Goal: Communication & Community: Answer question/provide support

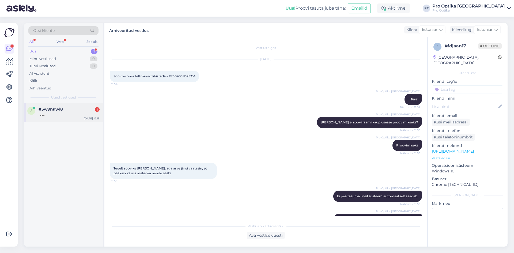
scroll to position [112, 0]
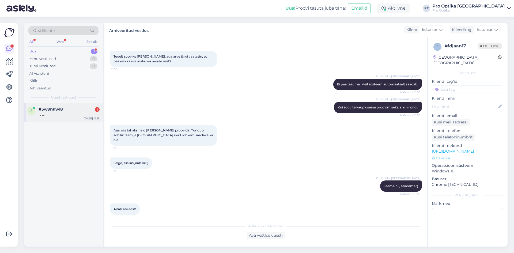
click at [70, 115] on div at bounding box center [69, 114] width 61 height 5
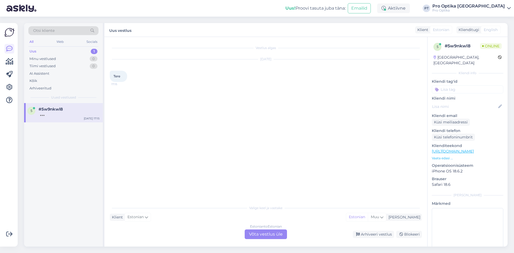
click at [269, 227] on div "Estonian to Estonian" at bounding box center [266, 226] width 32 height 5
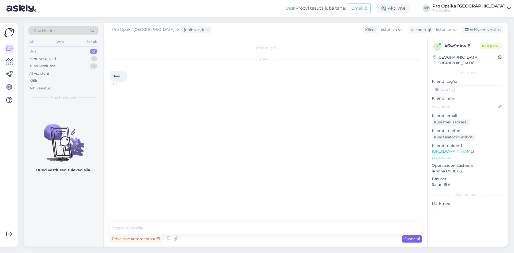
click at [406, 237] on span "Saada" at bounding box center [412, 238] width 16 height 5
click at [204, 234] on textarea at bounding box center [266, 228] width 312 height 11
type textarea "Tere!"
click at [178, 228] on textarea "Antud kampaania kestab" at bounding box center [266, 228] width 312 height 11
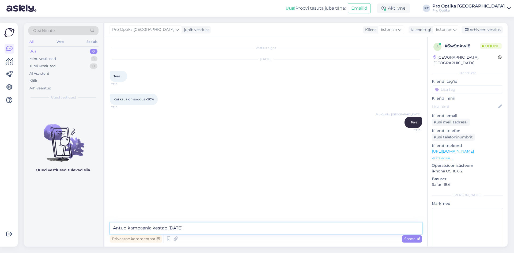
type textarea "Antud kampaania kestab [DATE]."
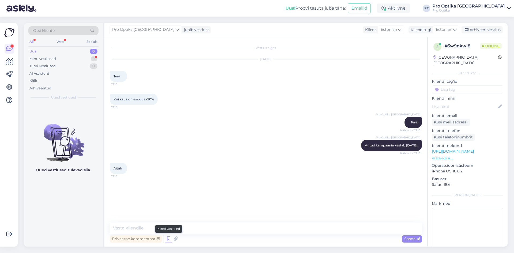
click at [167, 242] on icon at bounding box center [168, 239] width 6 height 8
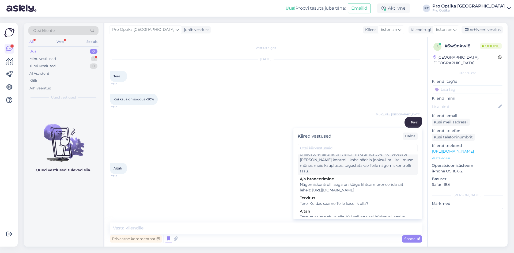
scroll to position [134, 0]
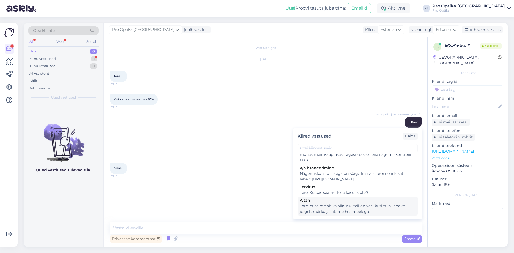
click at [333, 210] on div "Tore, et saime abiks olla. Kui teil on veel küsimusi, andke julgelt märku ja ai…" at bounding box center [358, 208] width 116 height 11
type textarea "Tore, et saime abiks olla. Kui teil on veel küsimusi, andke julgelt märku ja ai…"
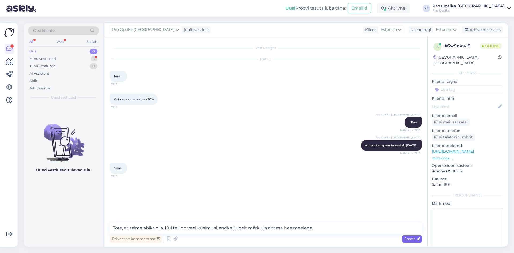
click at [404, 239] on div "Saada" at bounding box center [412, 238] width 20 height 7
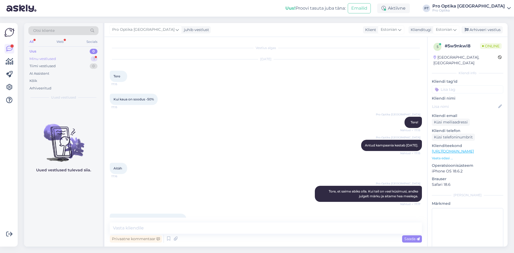
scroll to position [13, 0]
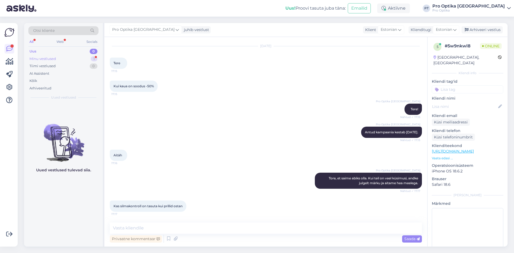
click at [78, 57] on div "Minu vestlused 1" at bounding box center [63, 58] width 70 height 7
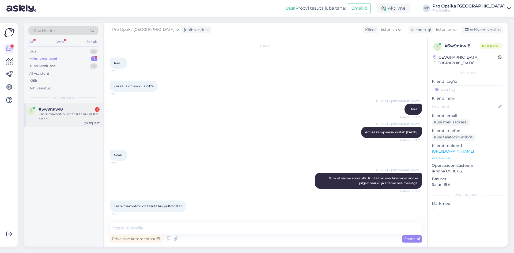
click at [55, 122] on div "5 #5w9nkwl8 1 Kas silmakontroll on tasuta kui prillid ostan [DATE] 17:17" at bounding box center [63, 115] width 79 height 24
click at [262, 224] on textarea at bounding box center [266, 228] width 312 height 11
type textarea "J"
click at [165, 239] on icon at bounding box center [168, 239] width 6 height 8
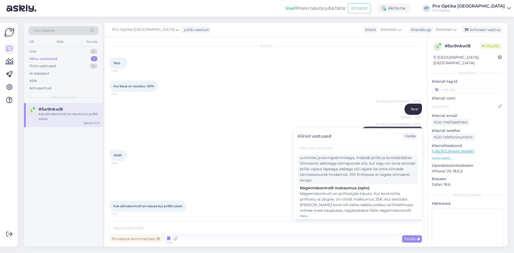
scroll to position [80, 0]
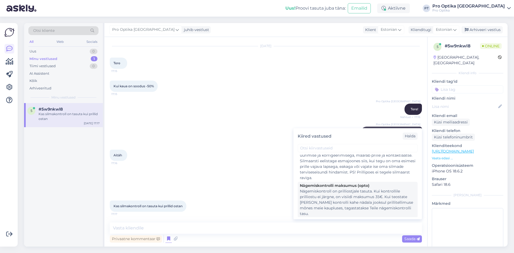
click at [360, 200] on div "Nägemiskontroll on prilliostjale tasuta. Kui kontrollile prilliostu ei järgne, …" at bounding box center [358, 203] width 116 height 28
type textarea "Nägemiskontroll on prilliostjale tasuta. Kui kontrollile prilliostu ei järgne, …"
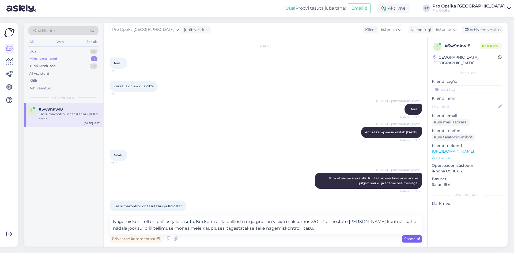
click at [411, 241] on span "Saada" at bounding box center [412, 238] width 16 height 5
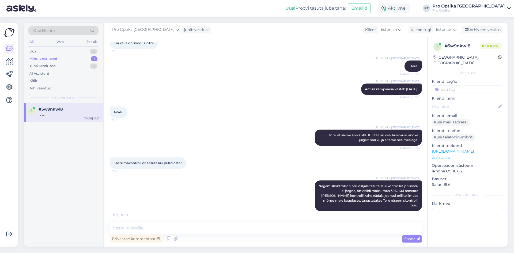
scroll to position [74, 0]
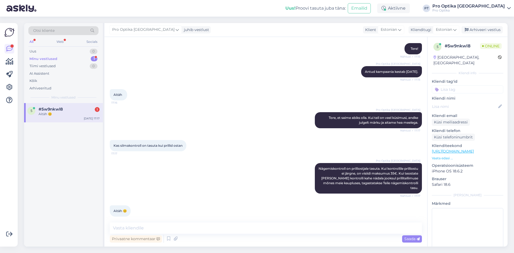
click at [85, 115] on div "Aitäh 😊" at bounding box center [69, 114] width 61 height 5
